Goal: Task Accomplishment & Management: Complete application form

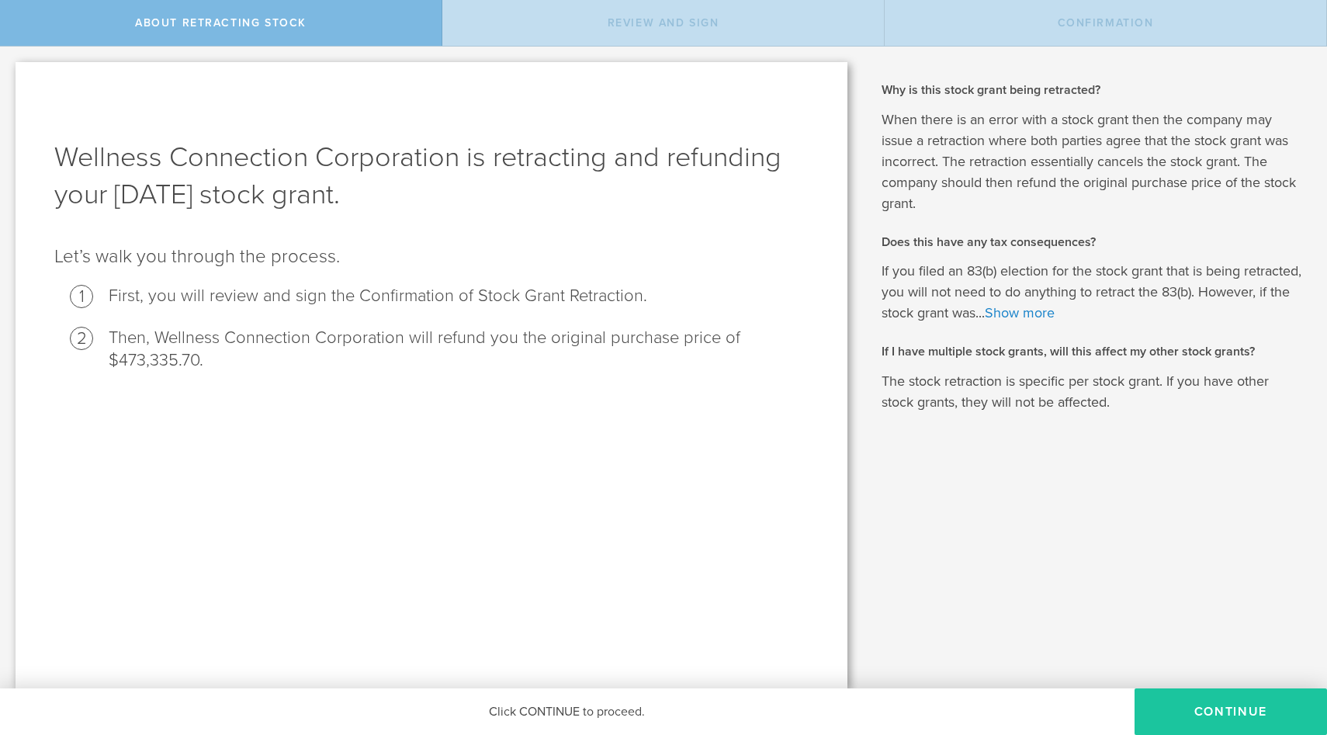
click at [1271, 703] on button "Continue" at bounding box center [1231, 712] width 193 height 47
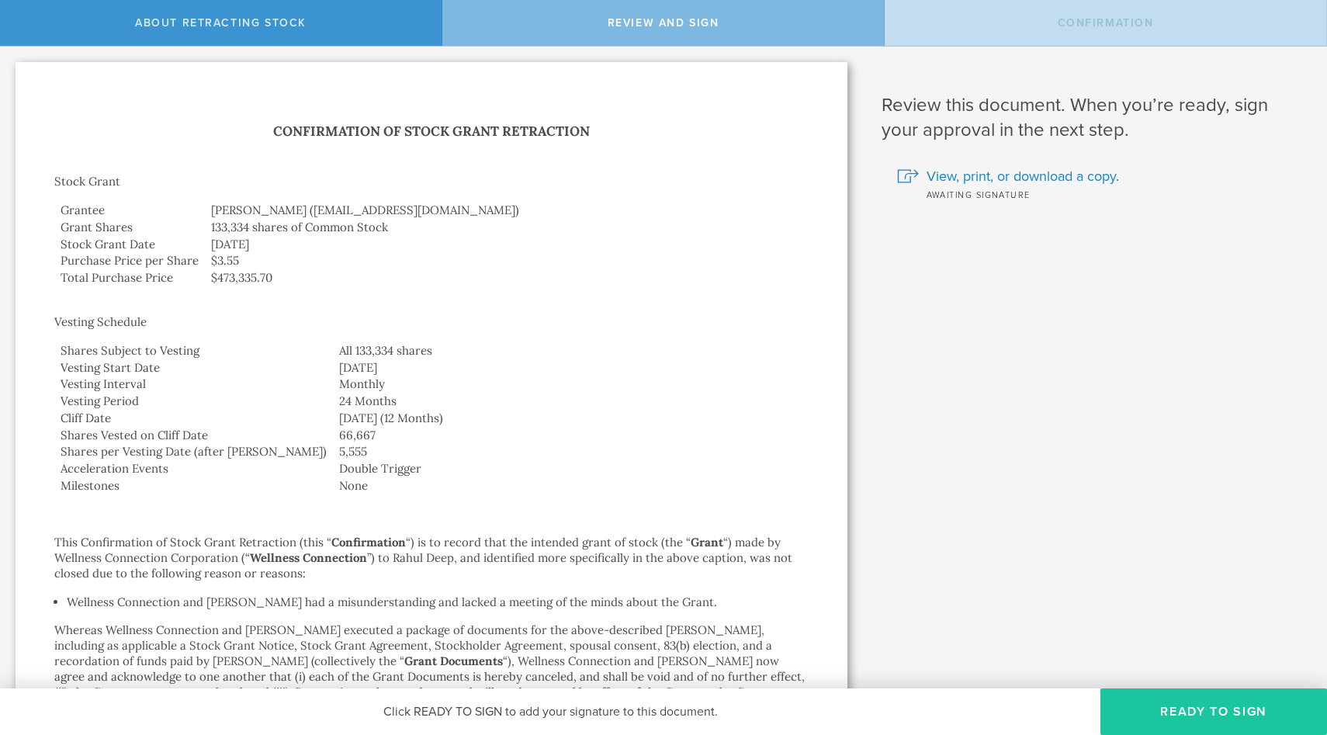
click at [1245, 720] on button "Ready to Sign" at bounding box center [1214, 712] width 227 height 47
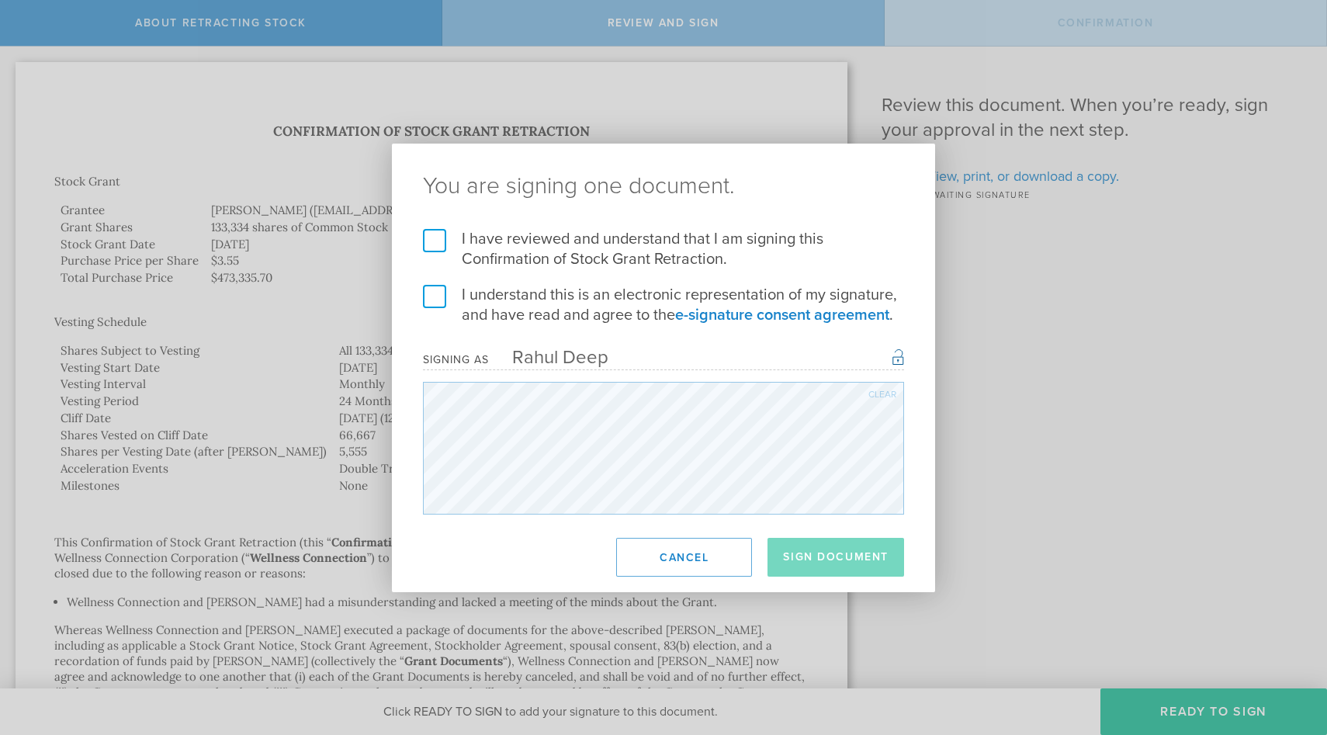
click at [444, 295] on label "I understand this is an electronic representation of my signature, and have rea…" at bounding box center [663, 305] width 481 height 40
click at [0, 0] on input "I understand this is an electronic representation of my signature, and have rea…" at bounding box center [0, 0] width 0 height 0
click at [427, 225] on h2 "You are signing one document." at bounding box center [663, 186] width 543 height 85
click at [431, 233] on label "I have reviewed and understand that I am signing this Confirmation of Stock Gra…" at bounding box center [663, 249] width 481 height 40
click at [0, 0] on input "I have reviewed and understand that I am signing this Confirmation of Stock Gra…" at bounding box center [0, 0] width 0 height 0
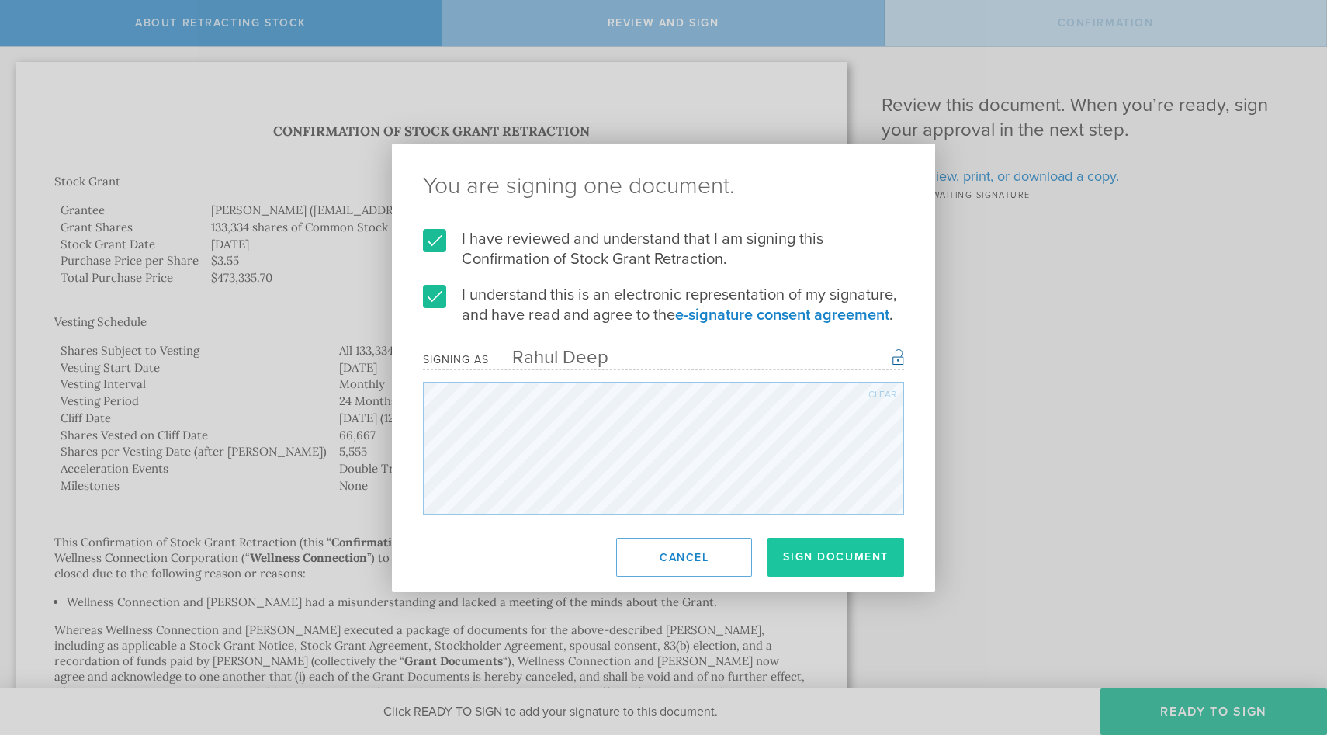
click at [818, 565] on button "Sign Document" at bounding box center [836, 557] width 137 height 39
